Goal: Task Accomplishment & Management: Manage account settings

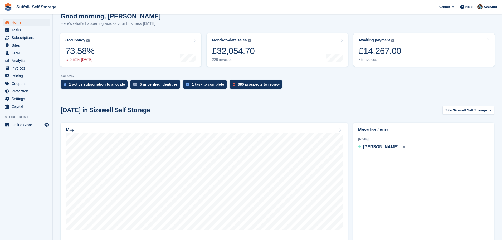
scroll to position [53, 0]
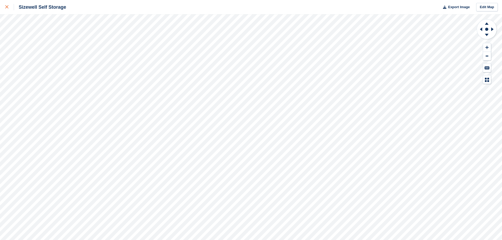
click at [7, 6] on icon at bounding box center [6, 6] width 3 height 3
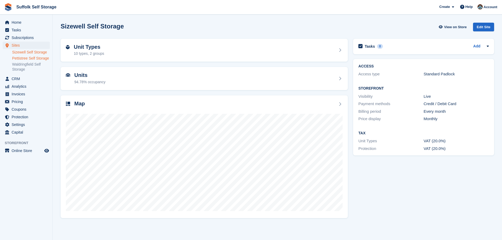
click at [32, 58] on link "Pettistree Self Storage" at bounding box center [31, 58] width 38 height 5
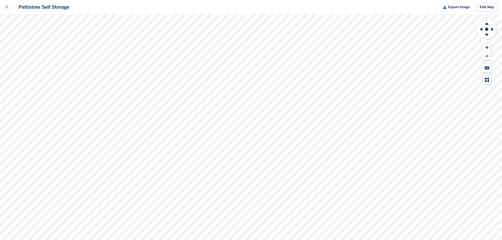
click at [4, 5] on link at bounding box center [7, 7] width 14 height 14
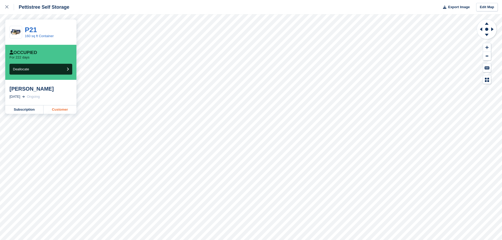
click at [56, 111] on link "Customer" at bounding box center [59, 109] width 33 height 8
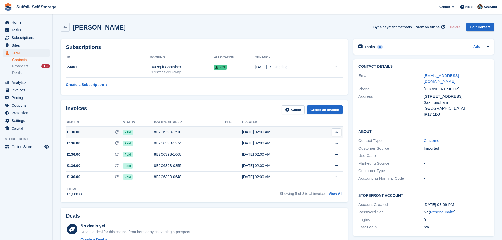
click at [336, 132] on icon at bounding box center [336, 131] width 3 height 3
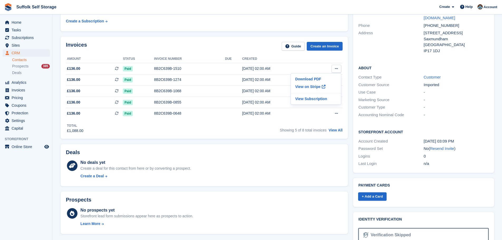
scroll to position [37, 0]
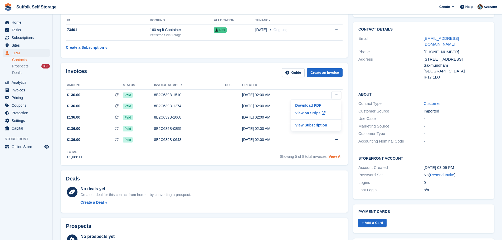
click at [336, 157] on link "View All" at bounding box center [335, 156] width 14 height 4
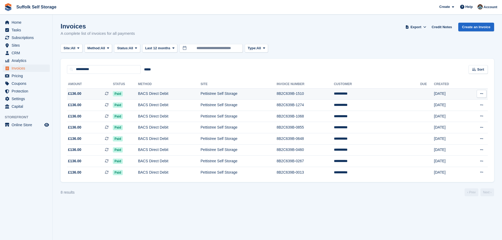
click at [483, 93] on icon at bounding box center [481, 93] width 3 height 3
click at [454, 104] on p "Download PDF" at bounding box center [461, 104] width 46 height 7
click at [319, 205] on section "Invoices A complete list of invoices for all payments Export Export Invoices Ex…" at bounding box center [277, 120] width 449 height 240
click at [481, 104] on icon at bounding box center [481, 104] width 3 height 3
click at [453, 114] on p "Download PDF" at bounding box center [461, 115] width 46 height 7
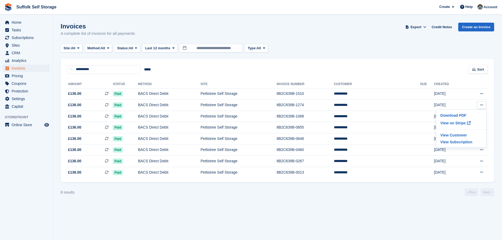
click at [364, 220] on section "Invoices A complete list of invoices for all payments Export Export Invoices Ex…" at bounding box center [277, 120] width 449 height 240
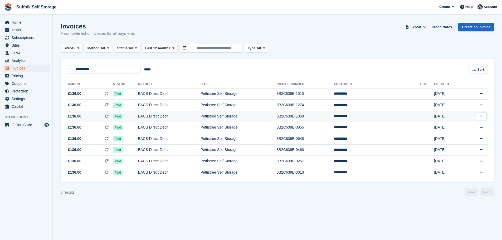
click at [481, 116] on icon at bounding box center [481, 115] width 3 height 3
click at [446, 126] on p "Download PDF" at bounding box center [461, 126] width 46 height 7
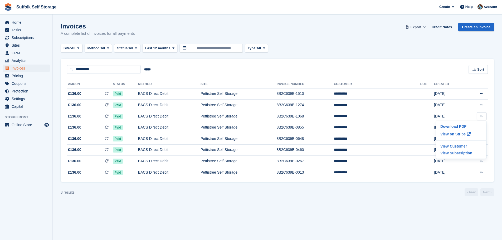
click at [415, 27] on span "Export" at bounding box center [415, 26] width 11 height 5
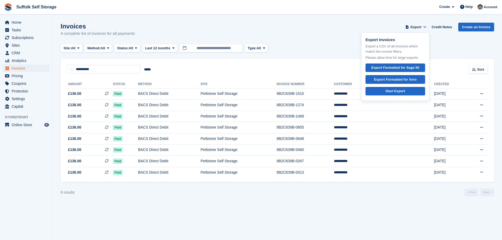
click at [300, 29] on div "Invoices A complete list of invoices for all payments Export Export Invoices Ex…" at bounding box center [277, 33] width 433 height 20
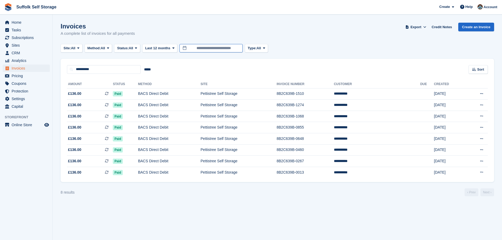
click at [215, 47] on input "**********" at bounding box center [210, 48] width 63 height 9
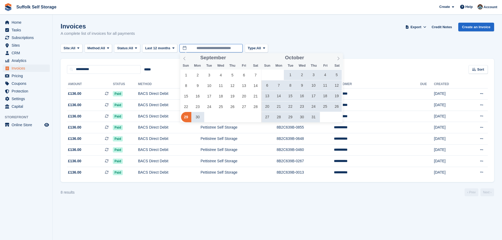
click at [215, 47] on input "**********" at bounding box center [210, 48] width 63 height 9
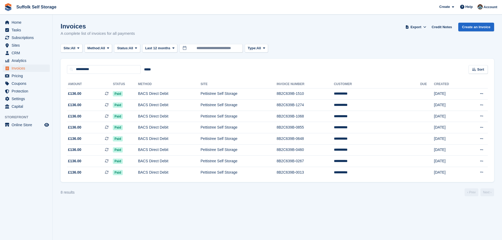
click at [178, 197] on section "Invoices A complete list of invoices for all payments Export Export Invoices Ex…" at bounding box center [277, 120] width 449 height 240
click at [171, 107] on td "BACS Direct Debit" at bounding box center [169, 105] width 62 height 11
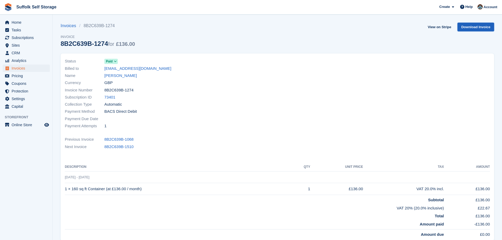
click at [485, 28] on link "Download Invoice" at bounding box center [475, 27] width 37 height 9
click at [110, 61] on span "Paid" at bounding box center [109, 61] width 7 height 5
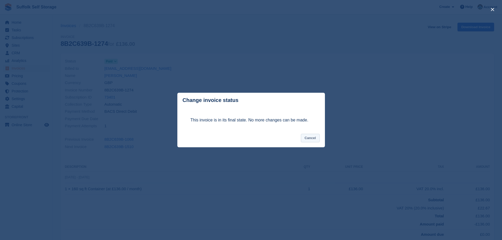
click at [313, 139] on button "Cancel" at bounding box center [310, 138] width 19 height 9
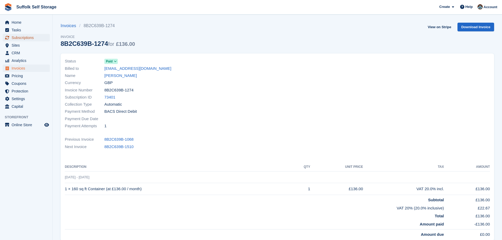
click at [21, 36] on span "Subscriptions" at bounding box center [28, 37] width 32 height 7
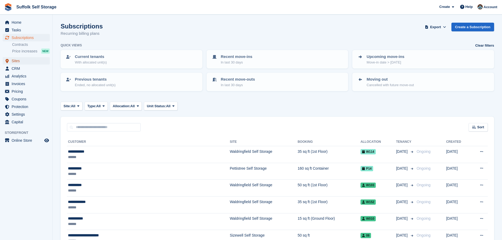
click at [17, 60] on span "Sites" at bounding box center [28, 60] width 32 height 7
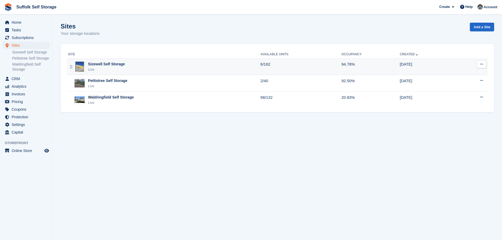
click at [140, 67] on div "Sizewell Self Storage Live" at bounding box center [164, 66] width 192 height 11
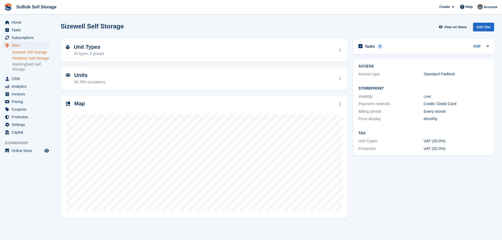
click at [28, 58] on link "Pettistree Self Storage" at bounding box center [31, 58] width 38 height 5
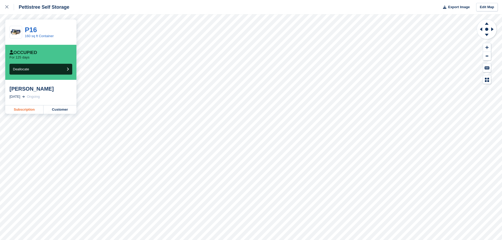
click at [27, 108] on link "Subscription" at bounding box center [24, 109] width 38 height 8
click at [7, 8] on icon at bounding box center [6, 6] width 3 height 3
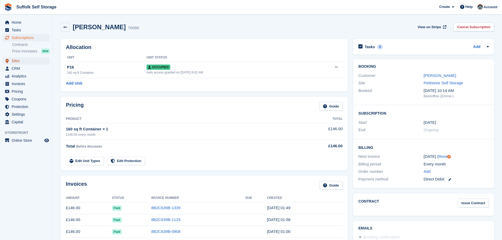
click at [17, 61] on span "Sites" at bounding box center [28, 60] width 32 height 7
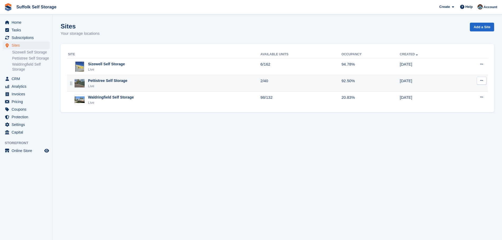
click at [109, 87] on div "Live" at bounding box center [107, 85] width 39 height 5
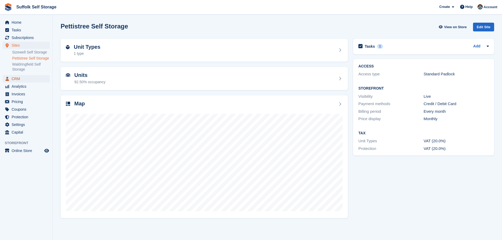
click at [19, 79] on span "CRM" at bounding box center [28, 78] width 32 height 7
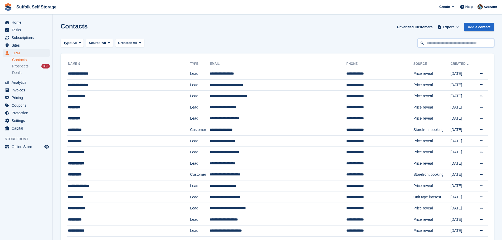
click at [433, 41] on input "text" at bounding box center [455, 43] width 76 height 9
type input "*****"
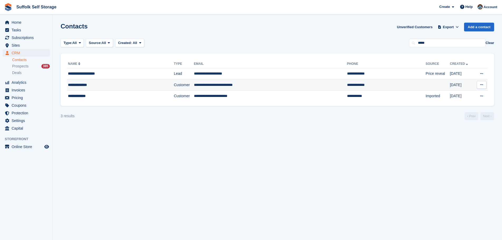
click at [215, 84] on td "**********" at bounding box center [270, 84] width 153 height 11
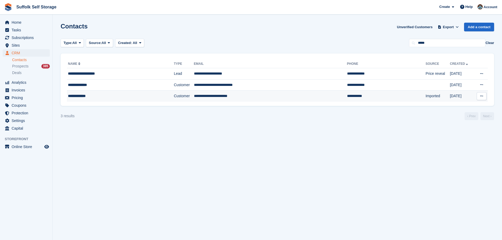
click at [202, 97] on td "**********" at bounding box center [270, 96] width 153 height 11
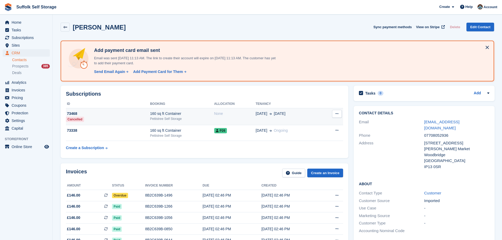
click at [126, 116] on td "73468 Cancelled" at bounding box center [108, 116] width 84 height 17
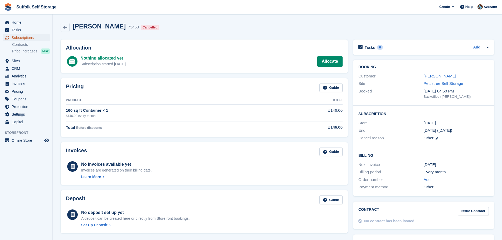
click at [21, 37] on span "Subscriptions" at bounding box center [28, 37] width 32 height 7
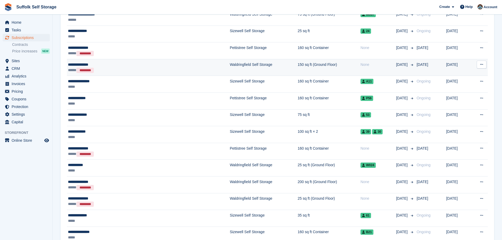
scroll to position [737, 0]
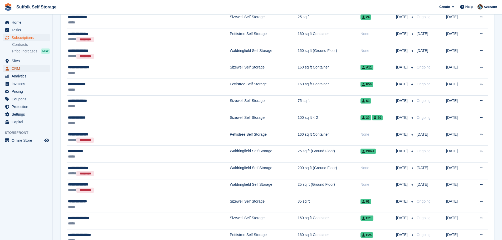
click at [16, 70] on span "CRM" at bounding box center [28, 68] width 32 height 7
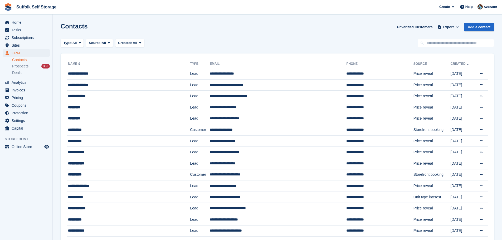
click at [21, 60] on link "Contacts" at bounding box center [31, 59] width 38 height 5
click at [30, 35] on span "Subscriptions" at bounding box center [28, 37] width 32 height 7
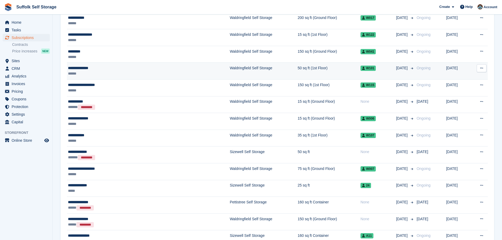
scroll to position [579, 0]
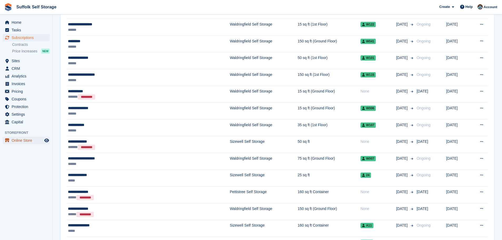
click at [22, 142] on span "Online Store" at bounding box center [28, 140] width 32 height 7
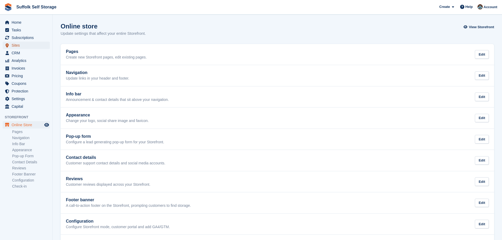
click at [15, 45] on span "Sites" at bounding box center [28, 45] width 32 height 7
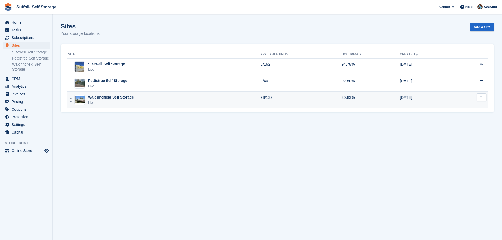
click at [164, 100] on div "Waldringfield Self Storage Live" at bounding box center [164, 100] width 192 height 11
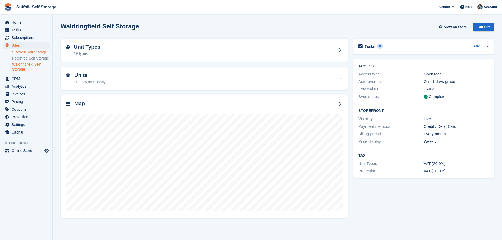
click at [31, 51] on link "Sizewell Self Storage" at bounding box center [31, 52] width 38 height 5
